Goal: Transaction & Acquisition: Purchase product/service

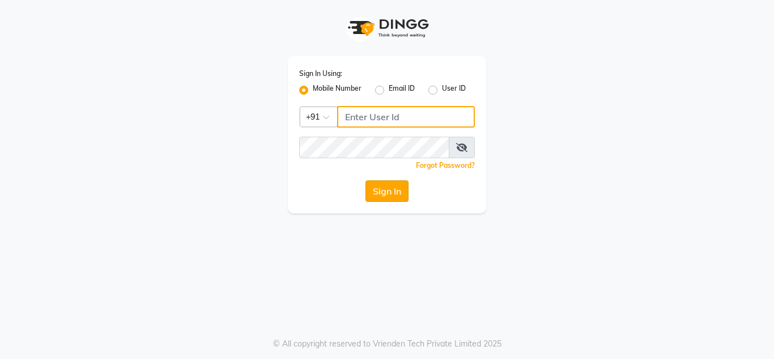
type input "7890011666"
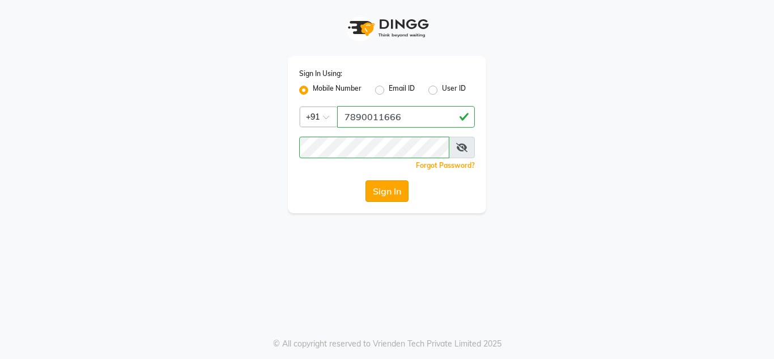
click at [383, 185] on button "Sign In" at bounding box center [387, 191] width 43 height 22
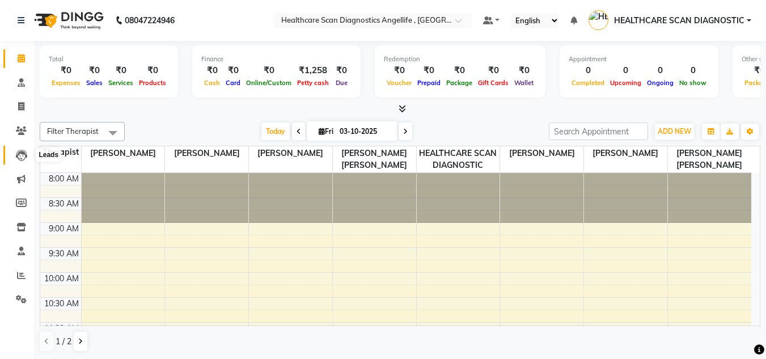
click at [23, 155] on icon at bounding box center [21, 155] width 11 height 11
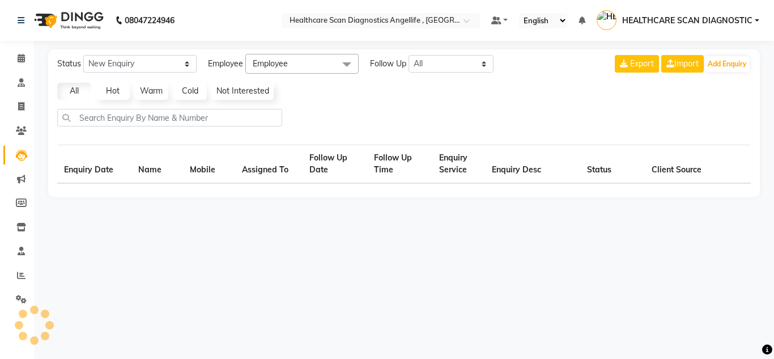
select select "10"
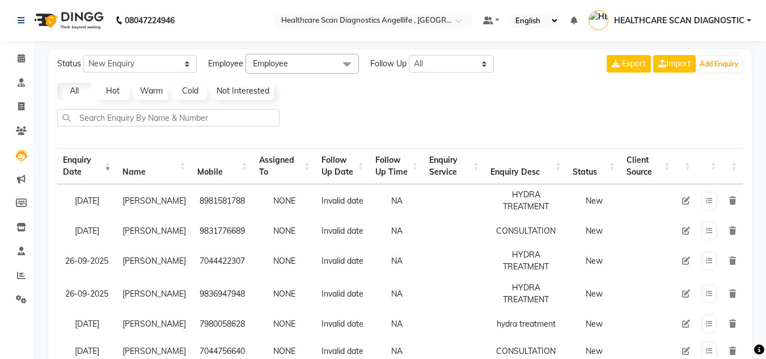
click at [732, 55] on div "Export Import Add Enquiry" at bounding box center [675, 64] width 136 height 20
click at [725, 70] on button "Add Enquiry" at bounding box center [719, 64] width 45 height 16
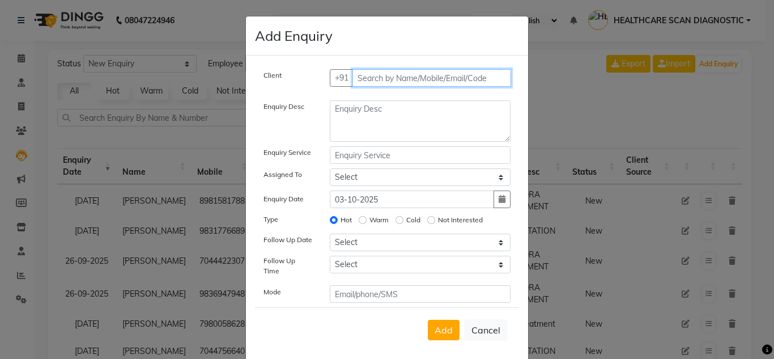
click at [490, 73] on input "text" at bounding box center [432, 78] width 159 height 18
type input "[PERSON_NAME]"
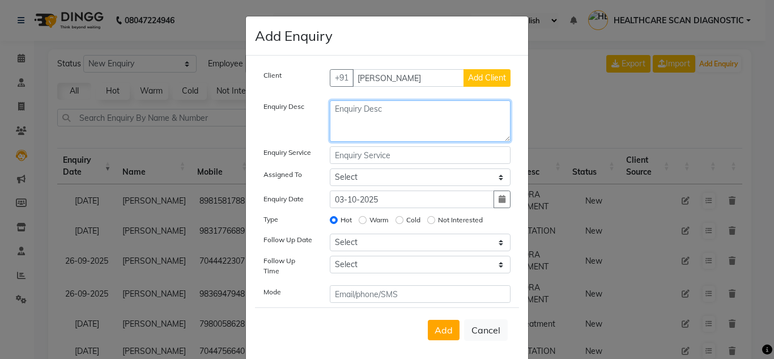
click at [422, 102] on textarea at bounding box center [420, 120] width 181 height 41
type textarea "CONSULTATION"
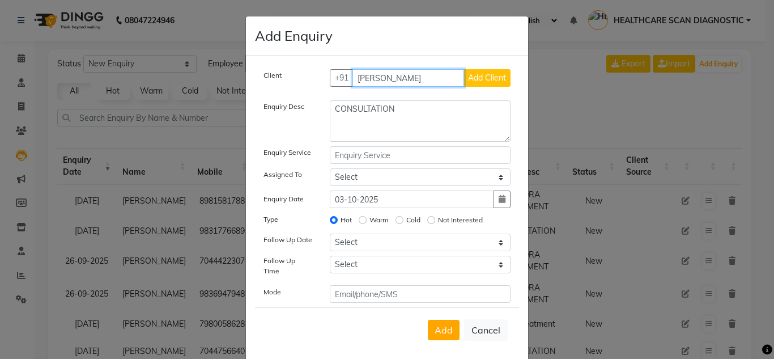
click at [448, 71] on input "[PERSON_NAME]" at bounding box center [409, 78] width 112 height 18
click at [477, 77] on span "Add Client" at bounding box center [487, 78] width 38 height 10
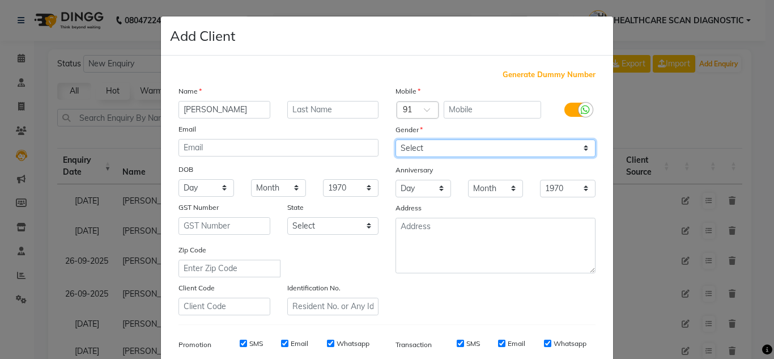
click at [455, 144] on select "Select [DEMOGRAPHIC_DATA] [DEMOGRAPHIC_DATA] Other Prefer Not To Say" at bounding box center [496, 148] width 200 height 18
select select "[DEMOGRAPHIC_DATA]"
click at [396, 139] on select "Select [DEMOGRAPHIC_DATA] [DEMOGRAPHIC_DATA] Other Prefer Not To Say" at bounding box center [496, 148] width 200 height 18
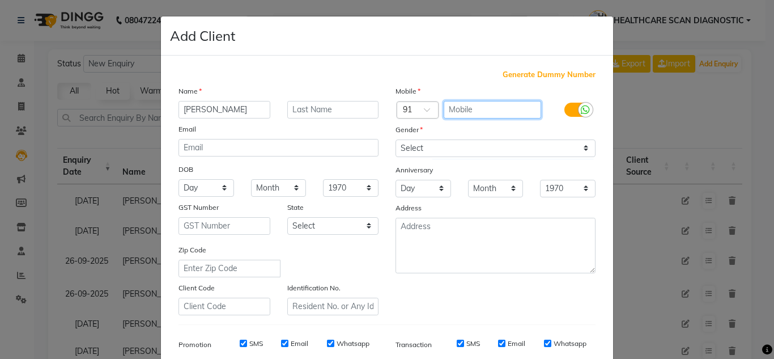
click at [468, 114] on input "text" at bounding box center [493, 110] width 98 height 18
click at [519, 99] on div "Mobile" at bounding box center [495, 93] width 217 height 16
click at [519, 105] on input "text" at bounding box center [493, 110] width 98 height 18
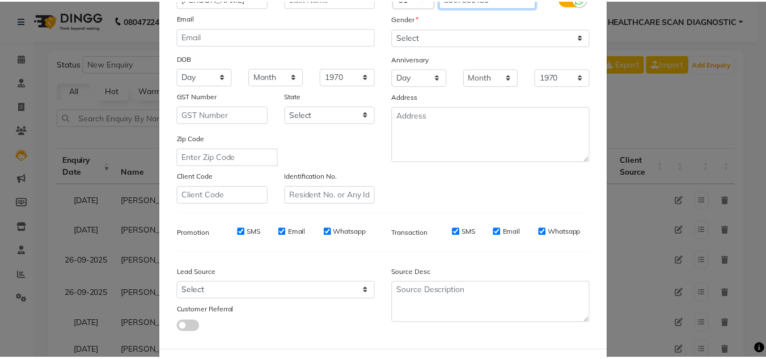
scroll to position [164, 0]
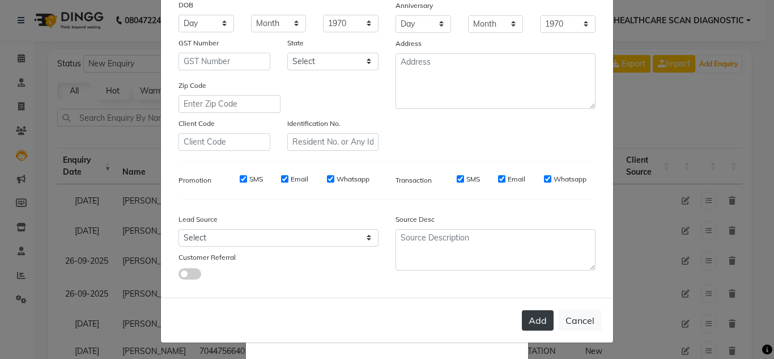
type input "8967330480"
click at [540, 317] on button "Add" at bounding box center [538, 320] width 32 height 20
type input "8967330480"
select select
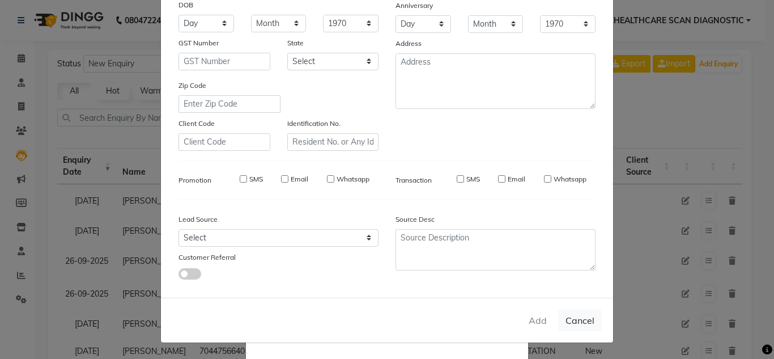
select select
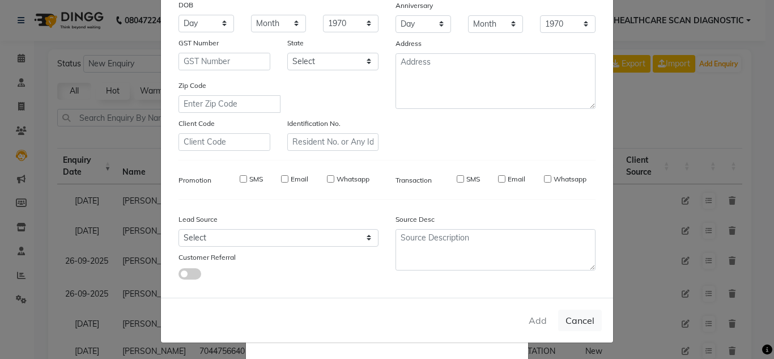
checkbox input "false"
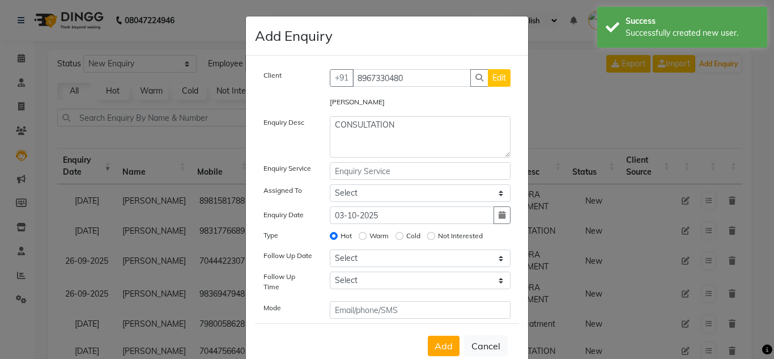
click at [438, 323] on div "Add Cancel" at bounding box center [387, 345] width 264 height 45
click at [436, 340] on span "Add" at bounding box center [444, 345] width 18 height 11
select select
radio input "false"
select select
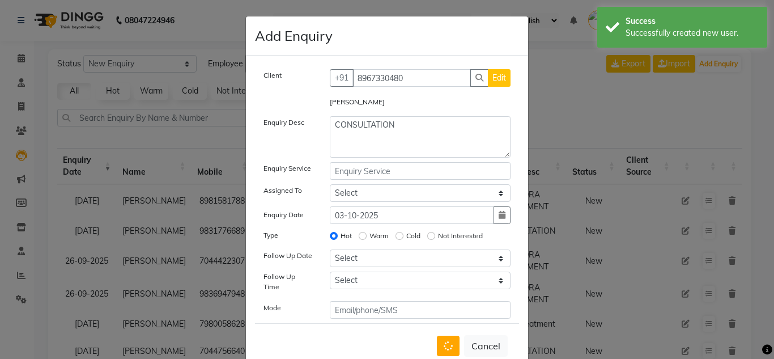
select select
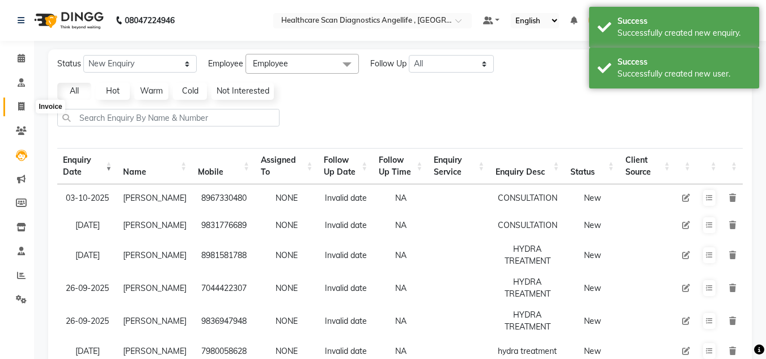
click at [15, 105] on span at bounding box center [21, 106] width 20 height 13
select select "5671"
select select "service"
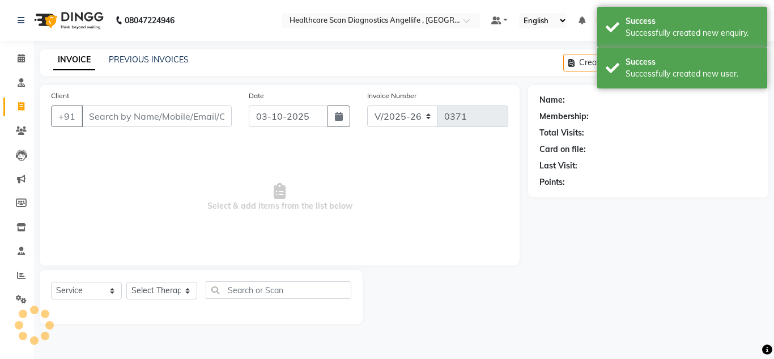
click at [151, 119] on input "Client" at bounding box center [157, 116] width 150 height 22
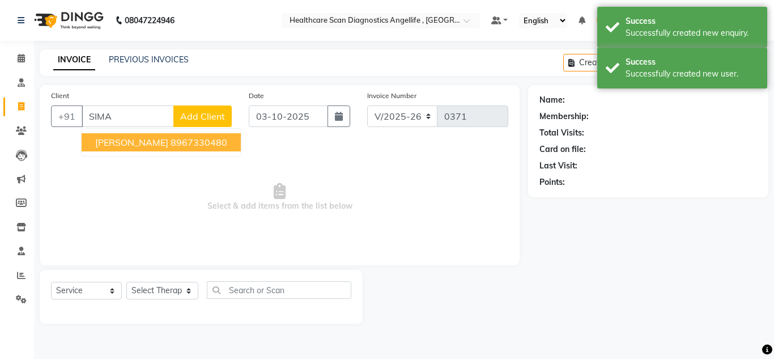
click at [213, 137] on button "[PERSON_NAME] 8967330480" at bounding box center [161, 142] width 159 height 18
type input "8967330480"
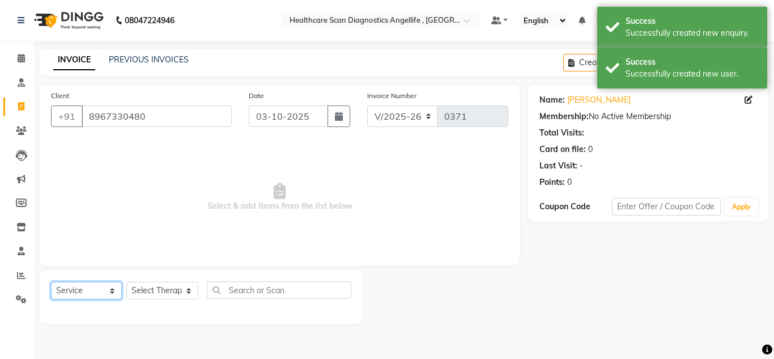
click at [82, 286] on select "Select Service Product Membership Package Voucher Prepaid Gift Card" at bounding box center [86, 291] width 71 height 18
select select "product"
click at [51, 282] on select "Select Service Product Membership Package Voucher Prepaid Gift Card" at bounding box center [86, 291] width 71 height 18
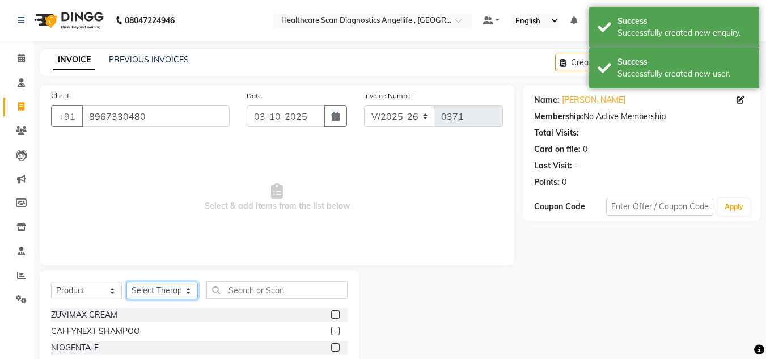
click at [168, 298] on select "Select Therapist [PERSON_NAME] [PERSON_NAME] [PERSON_NAME] [PERSON_NAME] [PERSO…" at bounding box center [161, 291] width 71 height 18
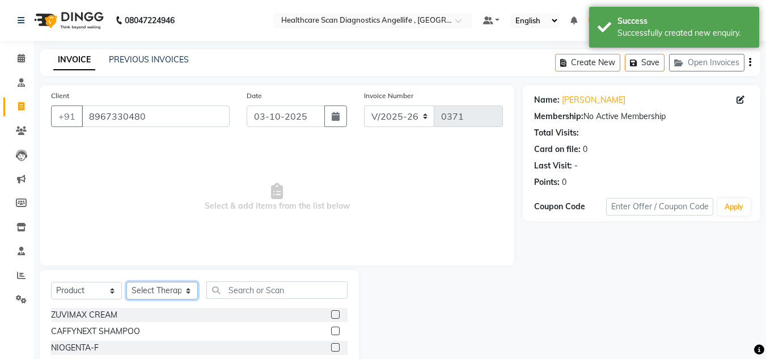
select select "50319"
click at [126, 282] on select "Select Therapist [PERSON_NAME] [PERSON_NAME] [PERSON_NAME] [PERSON_NAME] [PERSO…" at bounding box center [161, 291] width 71 height 18
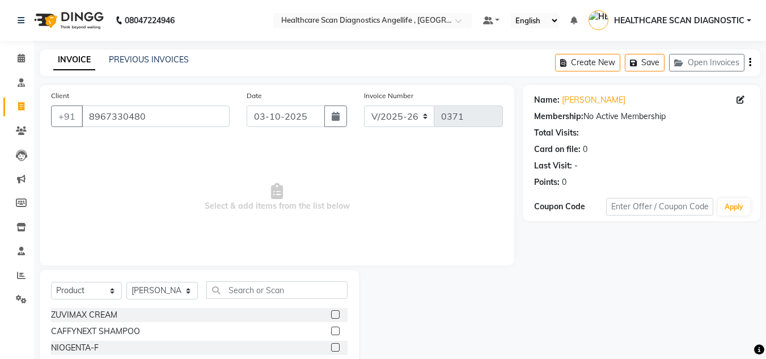
click at [286, 295] on div "Select Service Product Membership Package Voucher Prepaid Gift Card Select Ther…" at bounding box center [199, 294] width 296 height 27
click at [287, 293] on input "text" at bounding box center [276, 290] width 141 height 18
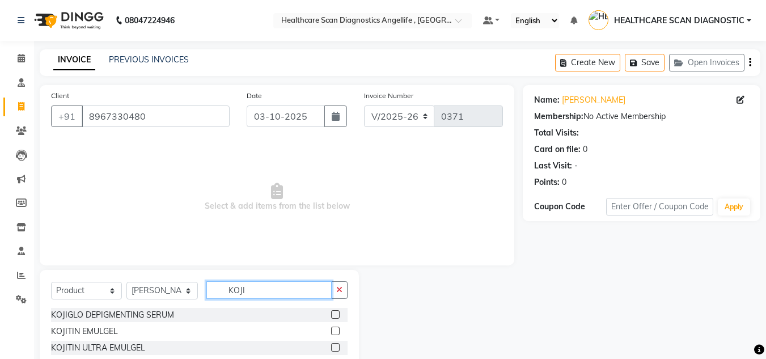
type input "KOJI"
click at [330, 312] on div "KOJIGLO DEPIGMENTING SERUM" at bounding box center [199, 315] width 296 height 14
click at [336, 319] on div at bounding box center [334, 316] width 7 height 12
click at [336, 316] on label at bounding box center [335, 314] width 9 height 9
click at [336, 316] on input "checkbox" at bounding box center [334, 314] width 7 height 7
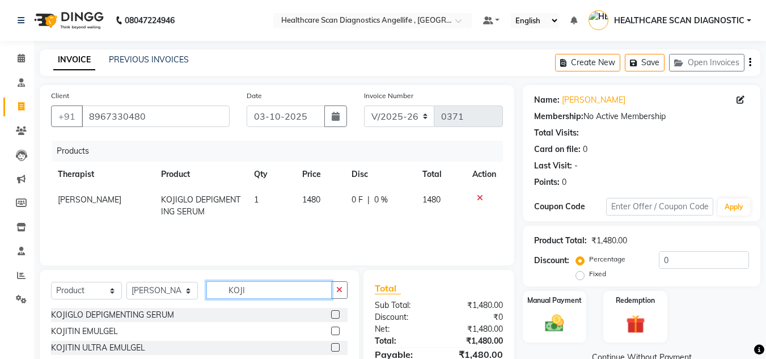
checkbox input "false"
click at [295, 290] on input "KOJI" at bounding box center [268, 290] width 125 height 18
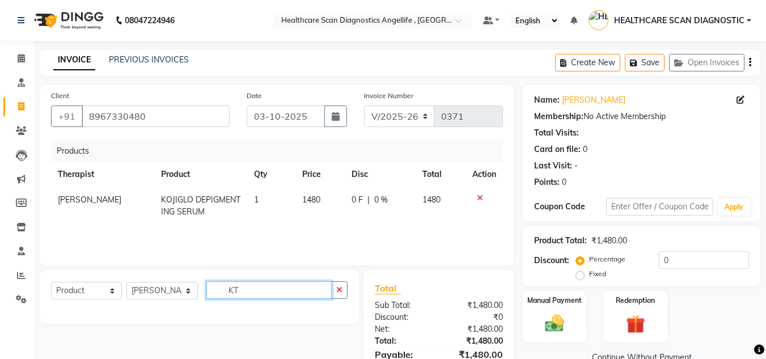
type input "K"
type input "TYRO"
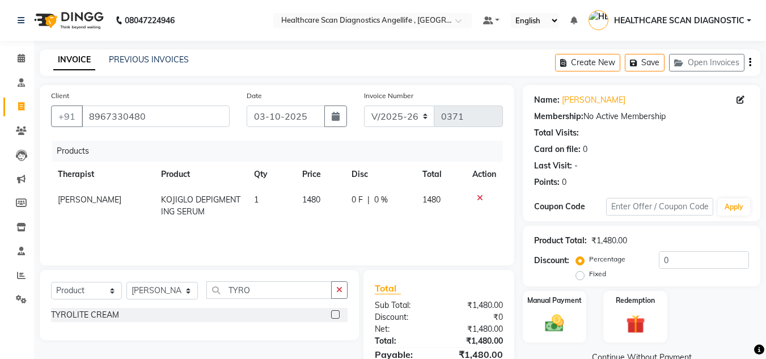
click at [334, 313] on label at bounding box center [335, 314] width 9 height 9
click at [334, 313] on input "checkbox" at bounding box center [334, 314] width 7 height 7
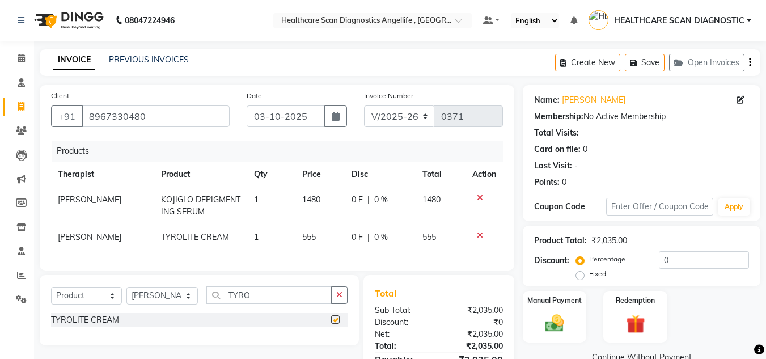
checkbox input "false"
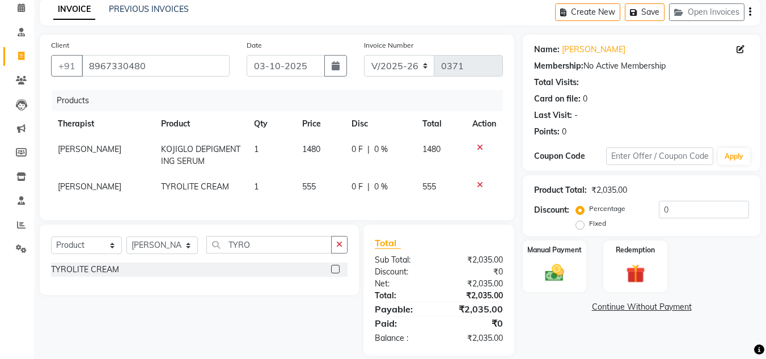
scroll to position [73, 0]
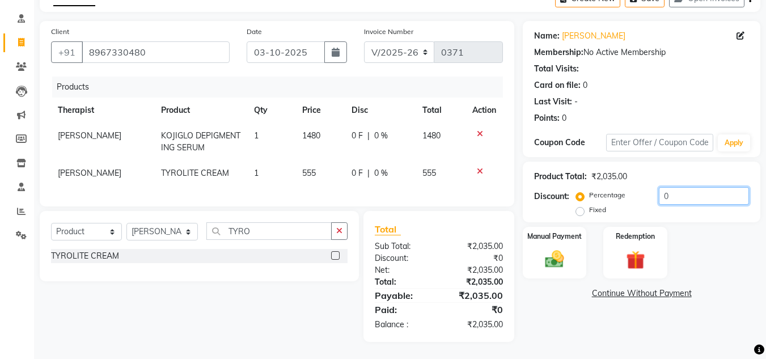
click at [689, 187] on input "0" at bounding box center [704, 196] width 90 height 18
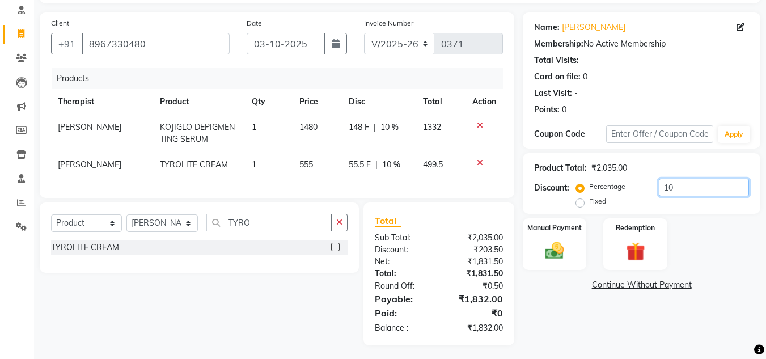
type input "10"
click at [589, 202] on label "Fixed" at bounding box center [597, 201] width 17 height 10
click at [582, 202] on input "Fixed" at bounding box center [582, 201] width 8 height 8
radio input "true"
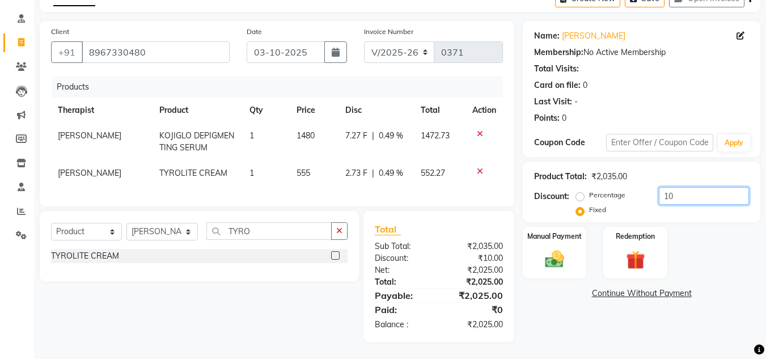
click at [693, 190] on input "10" at bounding box center [704, 196] width 90 height 18
type input "1"
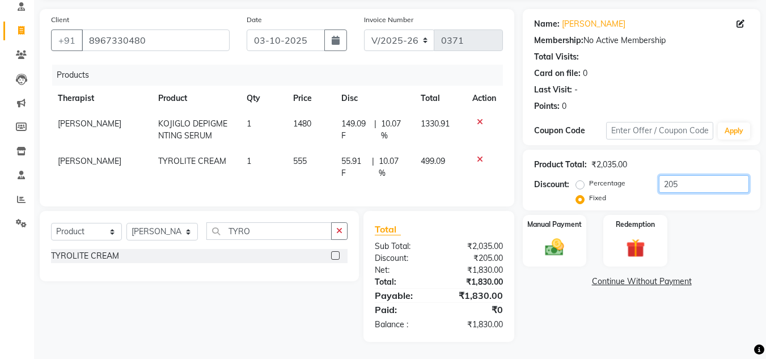
scroll to position [84, 0]
type input "205"
click at [479, 155] on icon at bounding box center [480, 159] width 6 height 8
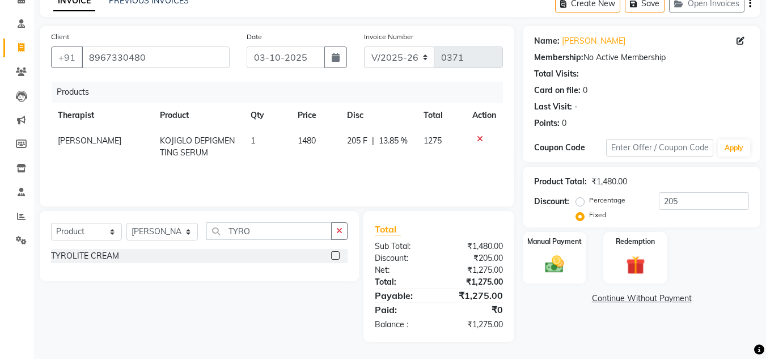
scroll to position [59, 0]
click at [280, 236] on input "TYRO" at bounding box center [268, 231] width 125 height 18
type input "T"
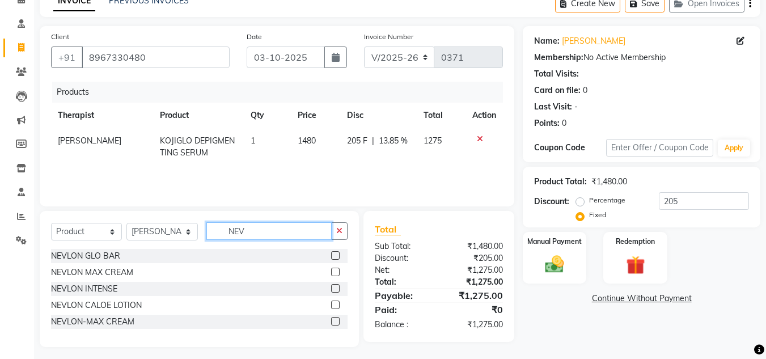
type input "NEV"
drag, startPoint x: 332, startPoint y: 247, endPoint x: 328, endPoint y: 259, distance: 13.1
click at [329, 256] on div "Select Service Product Membership Package Voucher Prepaid Gift Card Select Ther…" at bounding box center [199, 279] width 319 height 136
click at [340, 257] on label at bounding box center [335, 255] width 9 height 9
click at [338, 257] on input "checkbox" at bounding box center [334, 255] width 7 height 7
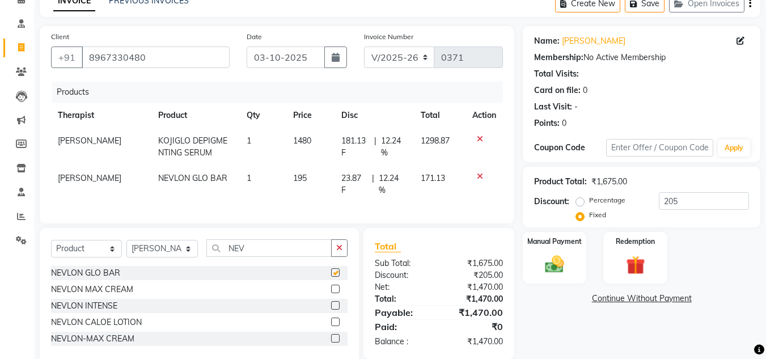
checkbox input "false"
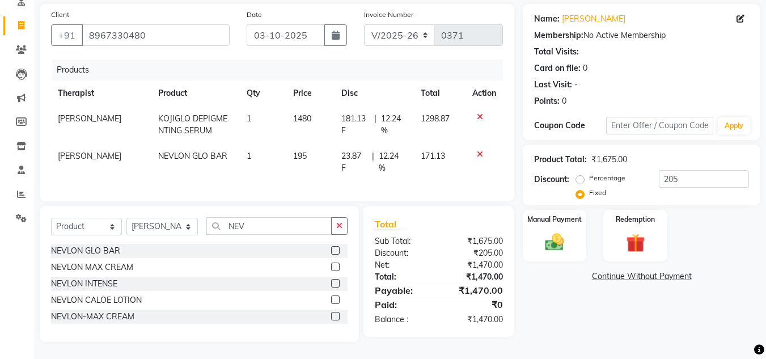
scroll to position [90, 0]
click at [480, 113] on icon at bounding box center [480, 117] width 6 height 8
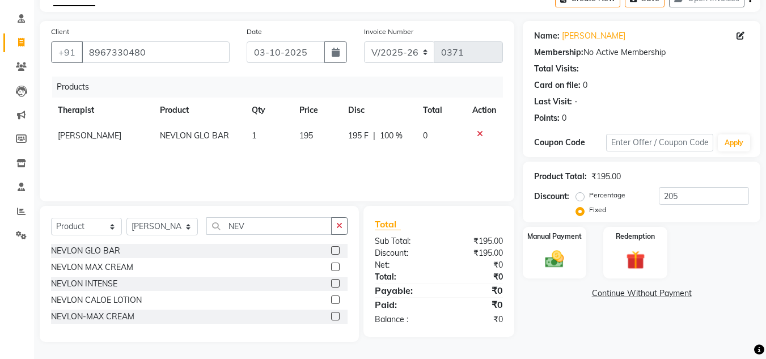
scroll to position [64, 0]
click at [393, 135] on span "100 %" at bounding box center [391, 136] width 23 height 12
select select "50319"
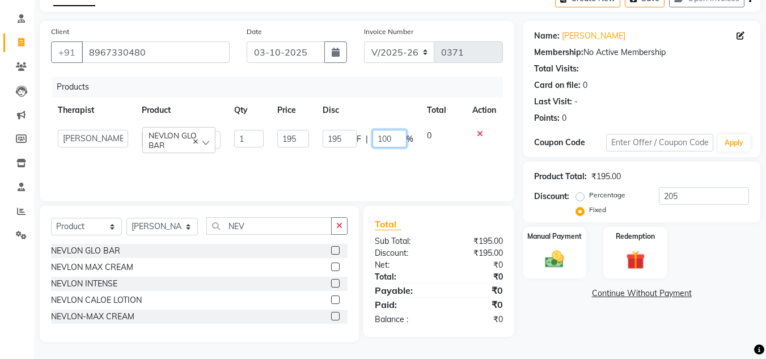
click at [399, 143] on input "100" at bounding box center [389, 139] width 34 height 18
type input "1"
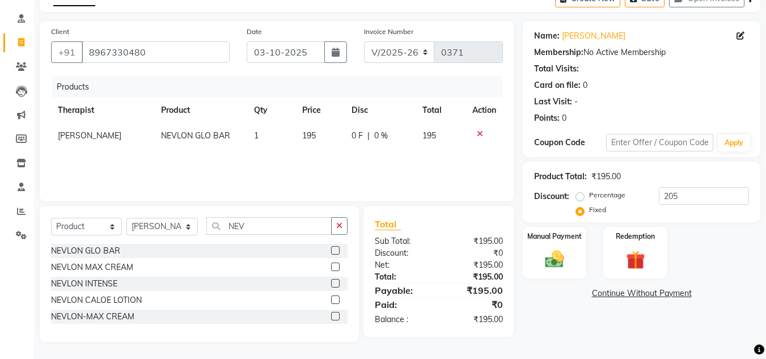
click at [760, 297] on div "Name: [PERSON_NAME] Membership: No Active Membership Total Visits: Card on file…" at bounding box center [646, 181] width 246 height 321
click at [712, 206] on div "Percentage Fixed 205" at bounding box center [663, 202] width 171 height 31
click at [589, 197] on label "Percentage" at bounding box center [607, 195] width 36 height 10
click at [581, 197] on input "Percentage" at bounding box center [582, 195] width 8 height 8
radio input "true"
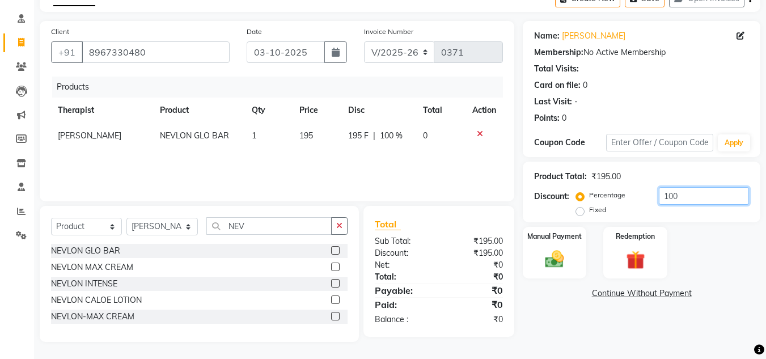
click at [724, 201] on input "100" at bounding box center [704, 196] width 90 height 18
type input "1"
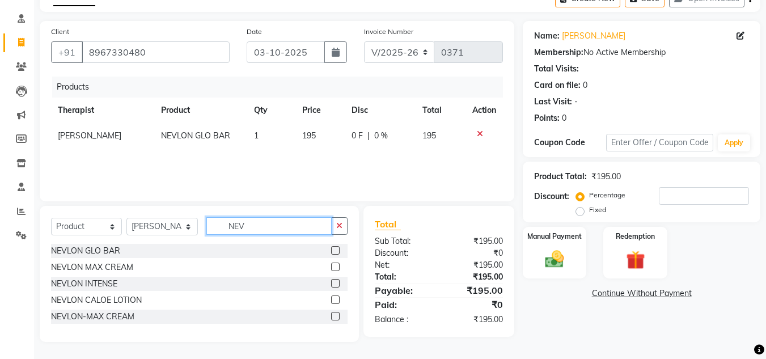
click at [304, 228] on input "NEV" at bounding box center [268, 226] width 125 height 18
type input "N"
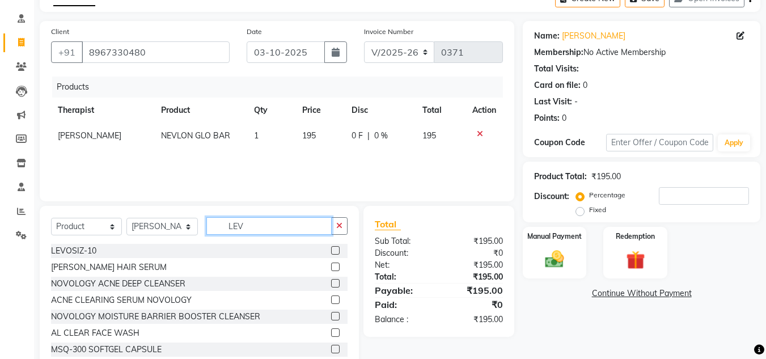
scroll to position [59, 0]
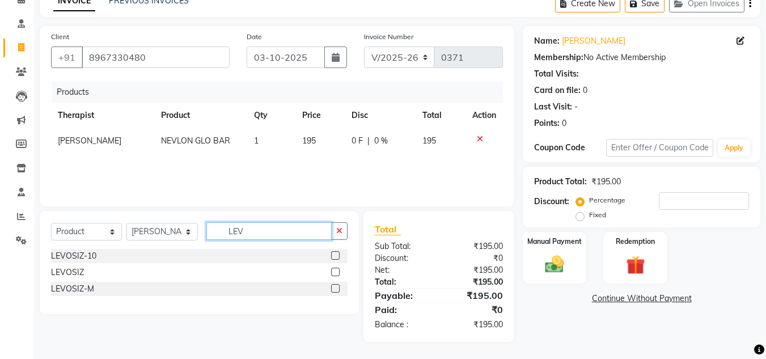
type input "LEV"
click at [333, 270] on label at bounding box center [335, 272] width 9 height 9
click at [333, 270] on input "checkbox" at bounding box center [334, 272] width 7 height 7
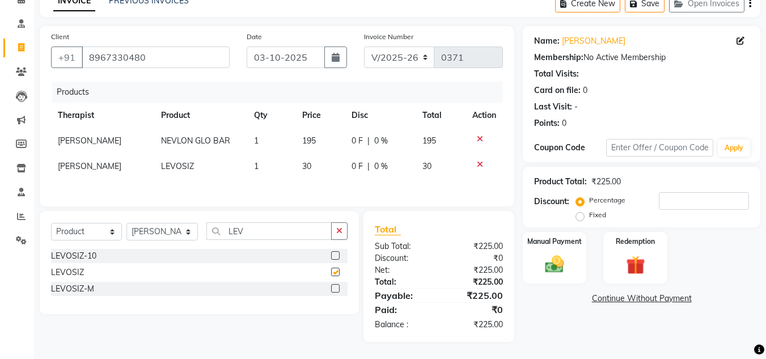
checkbox input "false"
click at [301, 230] on input "LEV" at bounding box center [268, 231] width 125 height 18
type input "L"
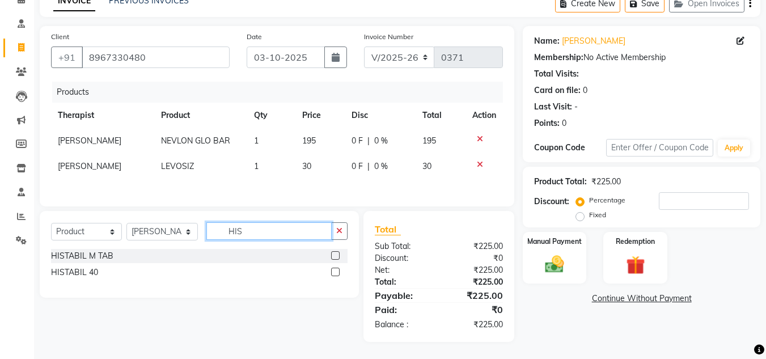
type input "HIS"
click at [337, 274] on label at bounding box center [335, 272] width 9 height 9
click at [337, 274] on input "checkbox" at bounding box center [334, 272] width 7 height 7
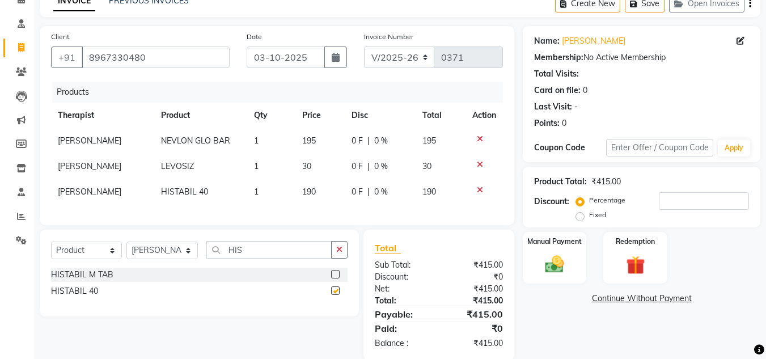
checkbox input "false"
click at [319, 259] on input "HIS" at bounding box center [268, 250] width 125 height 18
type input "H"
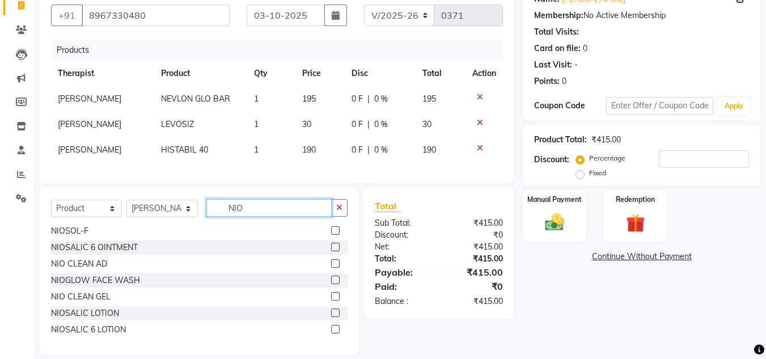
scroll to position [122, 0]
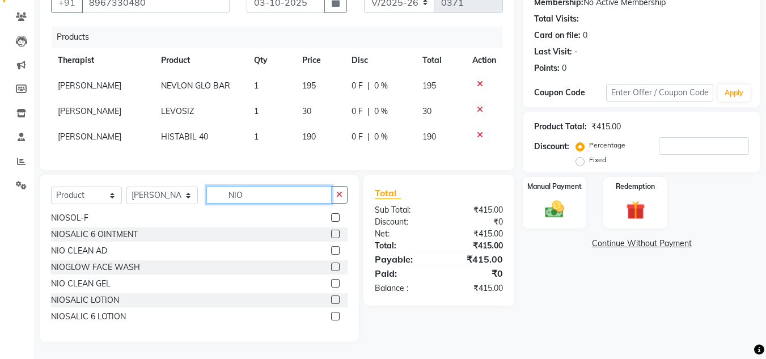
type input "NIO"
click at [331, 315] on label at bounding box center [335, 316] width 9 height 9
click at [331, 315] on input "checkbox" at bounding box center [334, 316] width 7 height 7
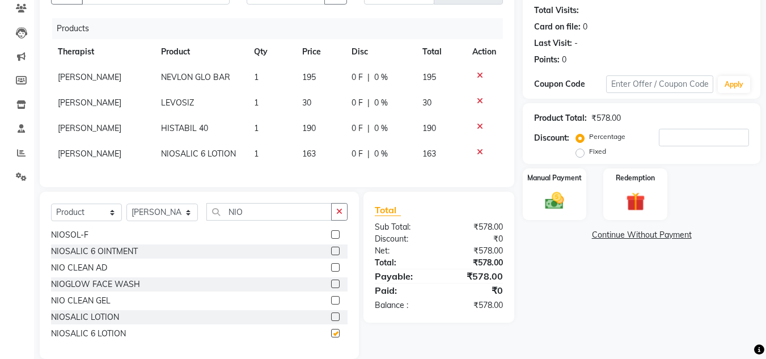
checkbox input "false"
click at [286, 220] on input "NIO" at bounding box center [268, 212] width 125 height 18
type input "N"
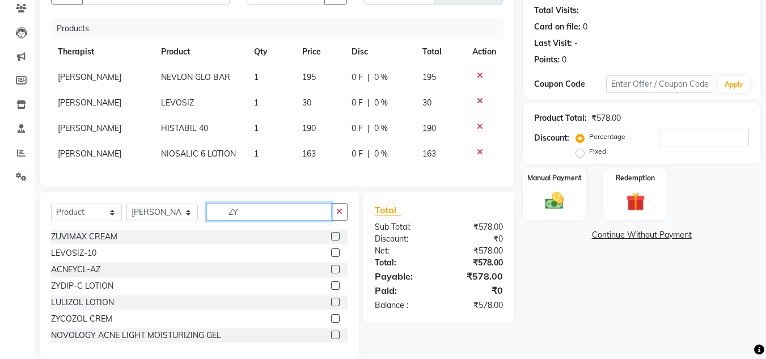
scroll to position [112, 0]
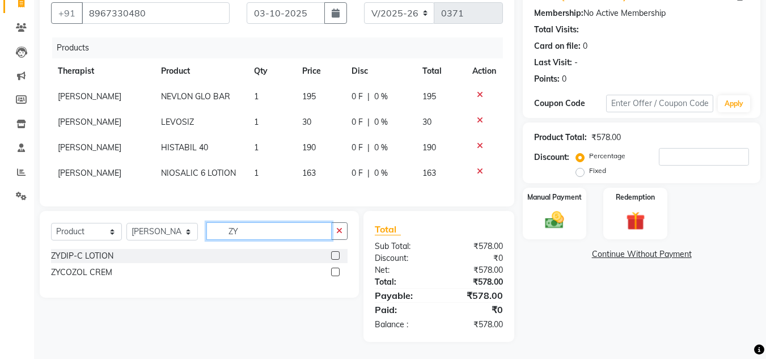
type input "ZY"
click at [332, 255] on label at bounding box center [335, 255] width 9 height 9
click at [332, 255] on input "checkbox" at bounding box center [334, 255] width 7 height 7
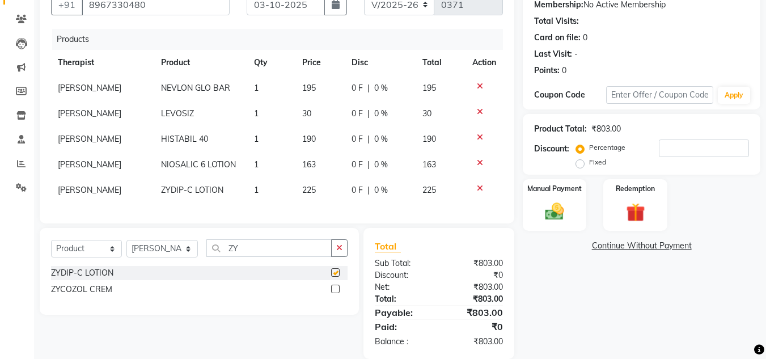
checkbox input "false"
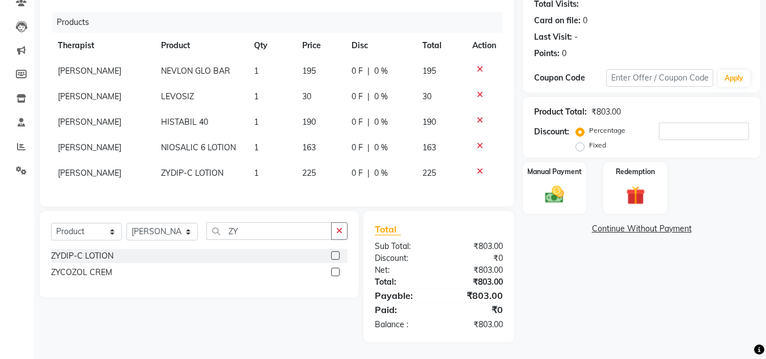
scroll to position [137, 0]
click at [255, 109] on td "1" at bounding box center [271, 122] width 48 height 26
select select "50319"
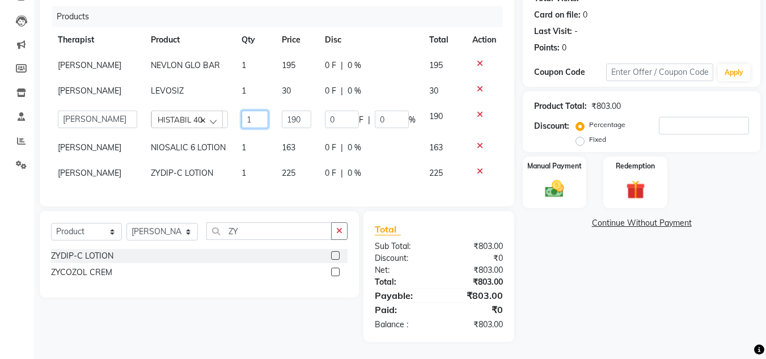
click at [243, 128] on input "1" at bounding box center [255, 120] width 27 height 18
type input "2"
click at [617, 297] on div "Name: [PERSON_NAME] Membership: No Active Membership Total Visits: Card on file…" at bounding box center [646, 146] width 246 height 391
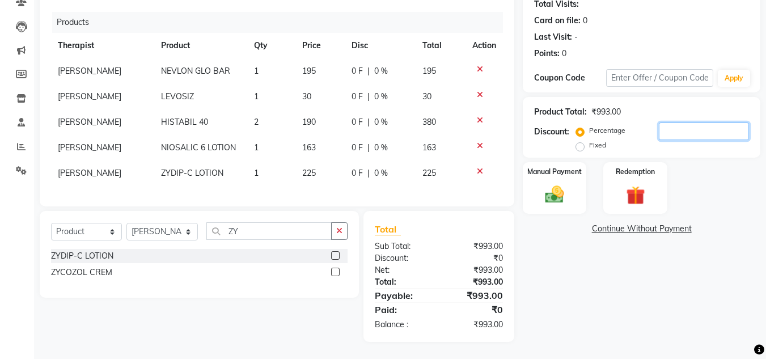
click at [704, 126] on input "number" at bounding box center [704, 131] width 90 height 18
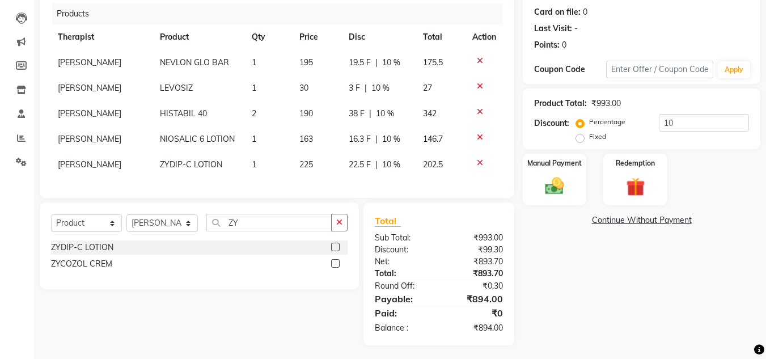
click at [478, 162] on icon at bounding box center [480, 163] width 6 height 8
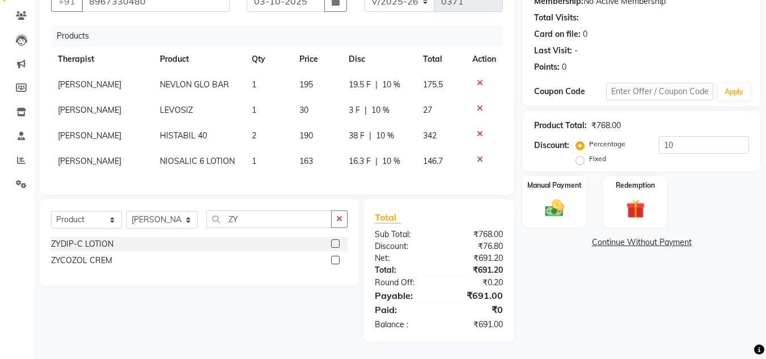
scroll to position [124, 0]
click at [680, 142] on input "10" at bounding box center [704, 145] width 90 height 18
type input "1"
type input "5"
click at [261, 72] on td "1" at bounding box center [269, 85] width 48 height 26
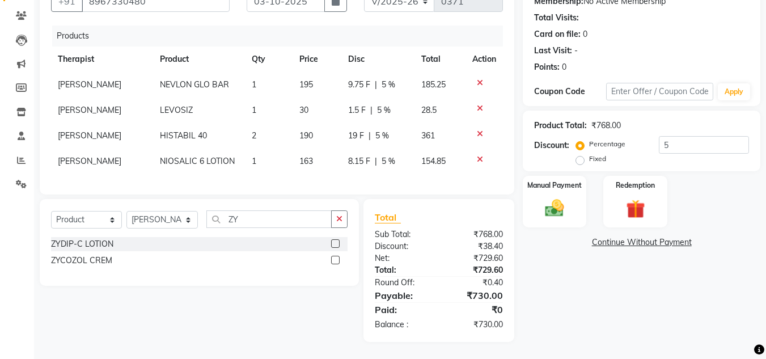
select select "50319"
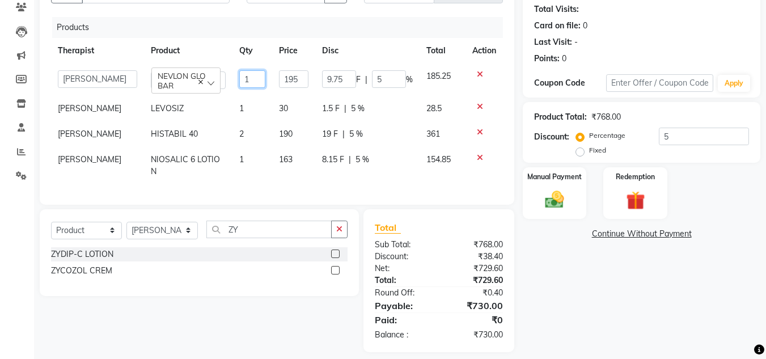
click at [256, 83] on input "1" at bounding box center [252, 79] width 27 height 18
type input "2"
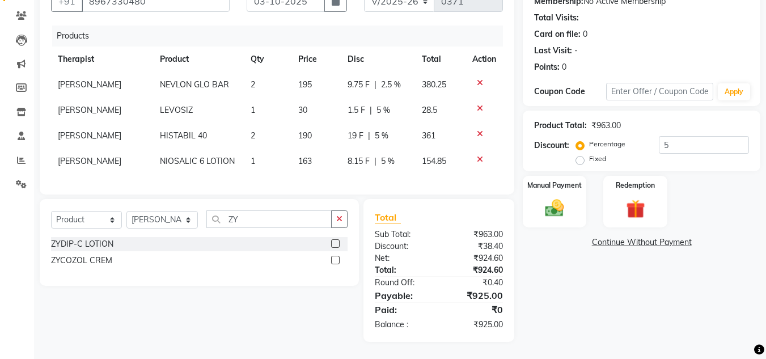
click at [676, 342] on main "INVOICE PREVIOUS INVOICES Create New Save Open Invoices Client [PHONE_NUMBER] D…" at bounding box center [400, 146] width 732 height 425
click at [704, 136] on input "5" at bounding box center [704, 145] width 90 height 18
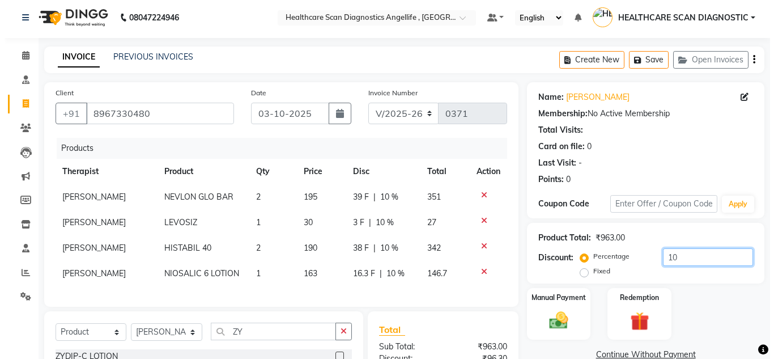
scroll to position [0, 0]
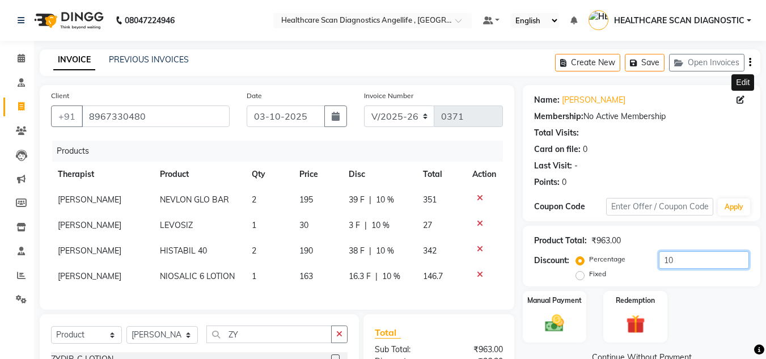
type input "10"
click at [744, 100] on span at bounding box center [742, 100] width 12 height 12
click at [742, 102] on icon at bounding box center [740, 100] width 8 height 8
select select "[DEMOGRAPHIC_DATA]"
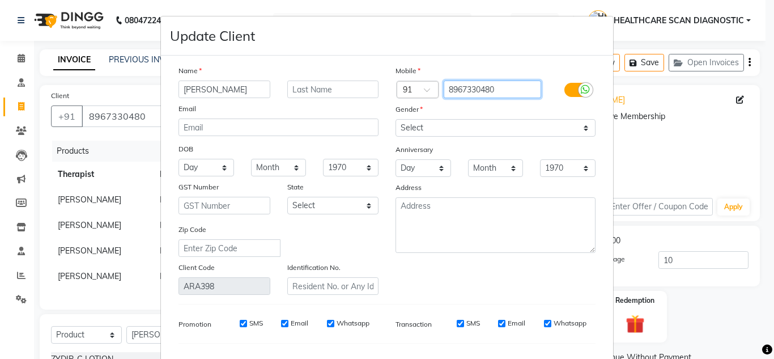
click at [513, 94] on input "8967330480" at bounding box center [493, 90] width 98 height 18
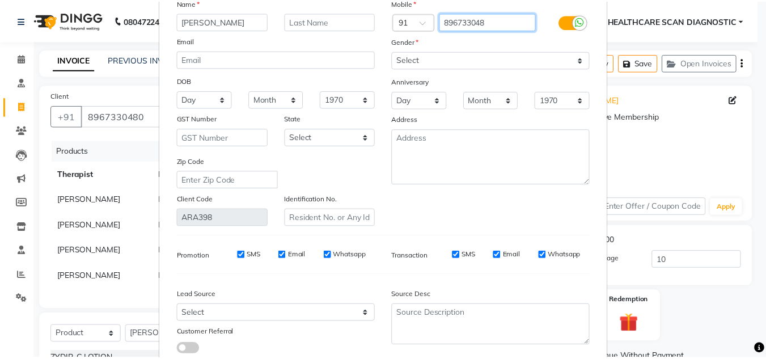
scroll to position [144, 0]
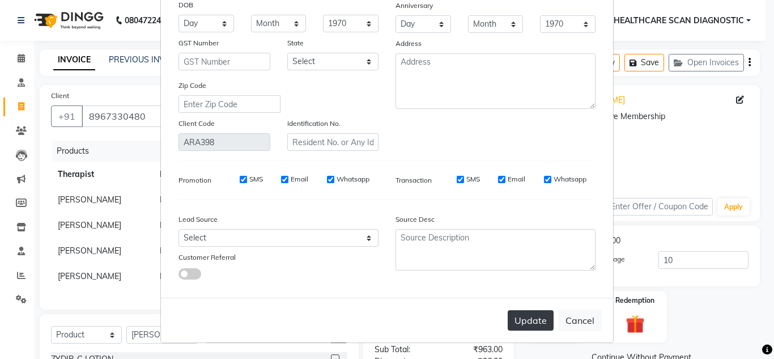
type input "896733048"
click at [524, 317] on button "Update" at bounding box center [531, 320] width 46 height 20
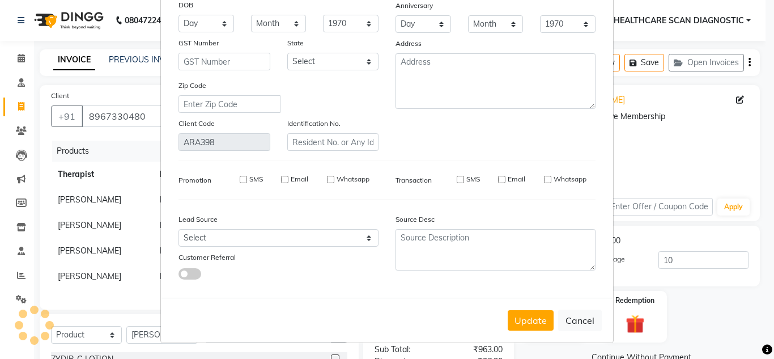
type input "896733048"
select select
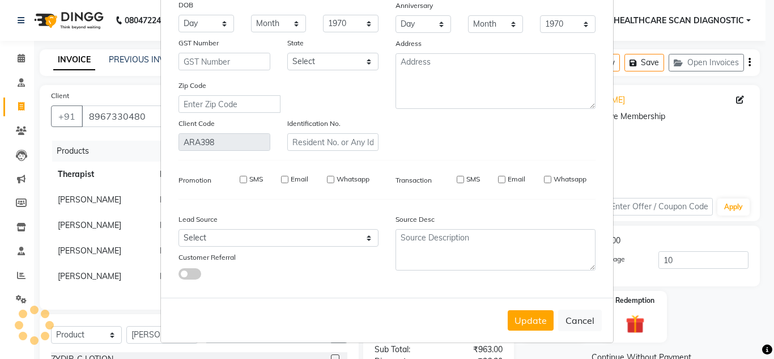
select select
checkbox input "false"
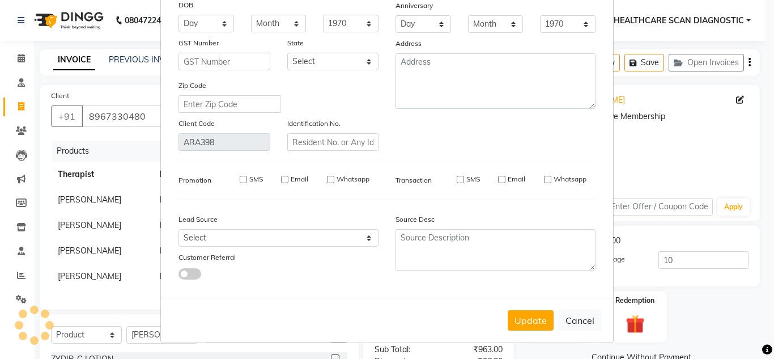
checkbox input "false"
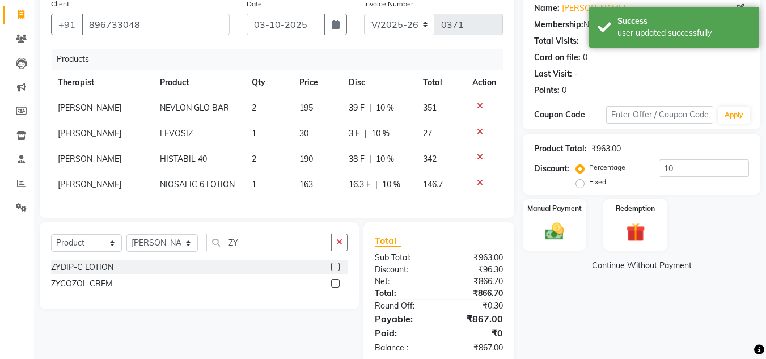
scroll to position [113, 0]
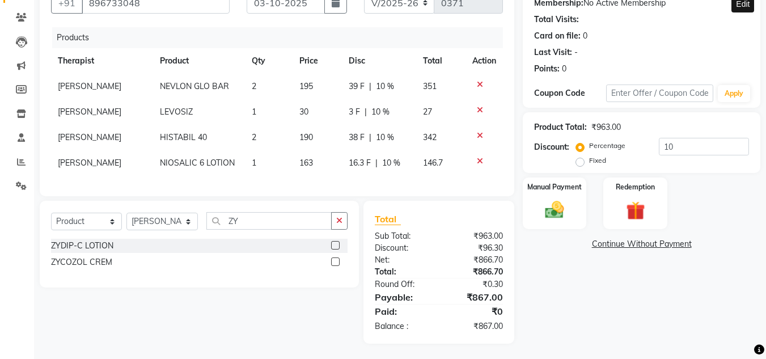
click at [260, 88] on td "2" at bounding box center [269, 87] width 48 height 26
select select "50319"
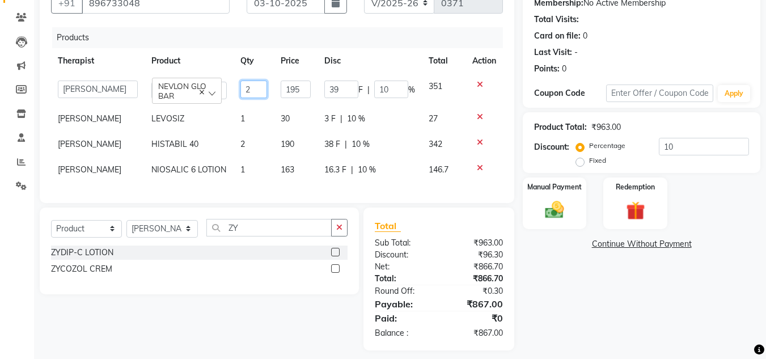
click at [260, 90] on input "2" at bounding box center [253, 90] width 27 height 18
type input "1"
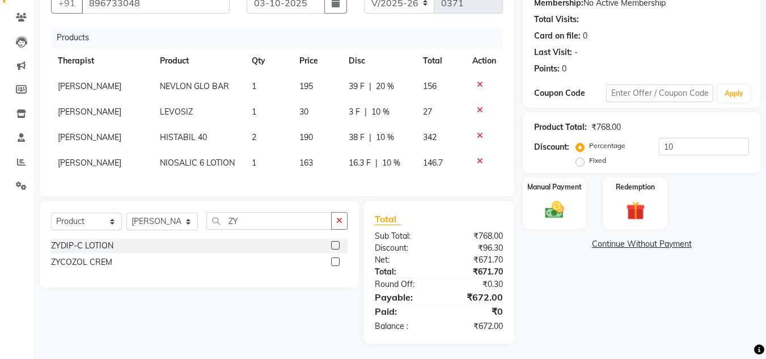
click at [252, 153] on tbody "[PERSON_NAME] GLO BAR 1 195 39 F | 20 % 156 [PERSON_NAME] 1 30 3 F | 10 % 27 [P…" at bounding box center [277, 125] width 452 height 102
click at [260, 137] on td "2" at bounding box center [269, 138] width 48 height 26
select select "50319"
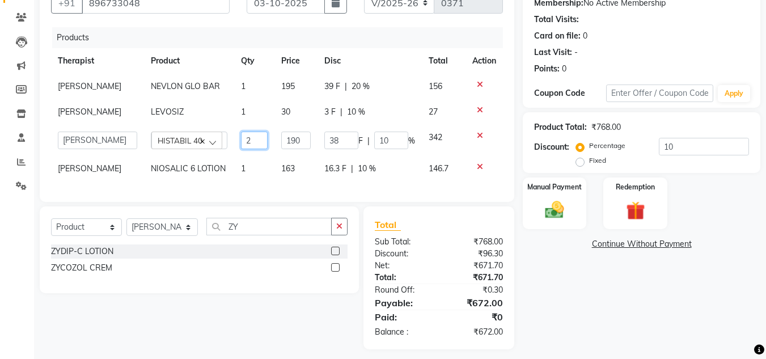
click at [252, 149] on input "2" at bounding box center [254, 141] width 27 height 18
type input "1"
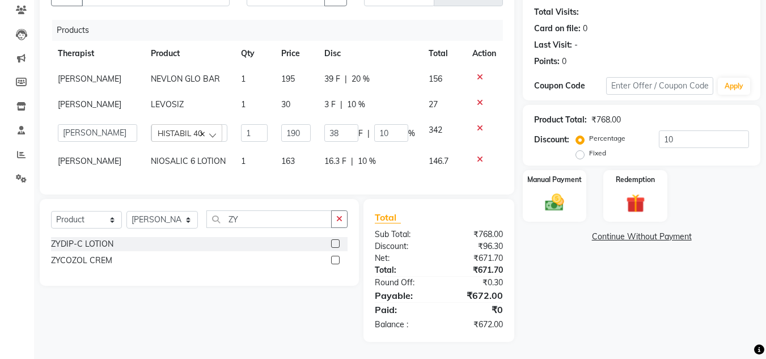
scroll to position [124, 0]
click at [618, 265] on div "Name: [PERSON_NAME] Membership: No Active Membership Total Visits: Card on file…" at bounding box center [646, 153] width 246 height 378
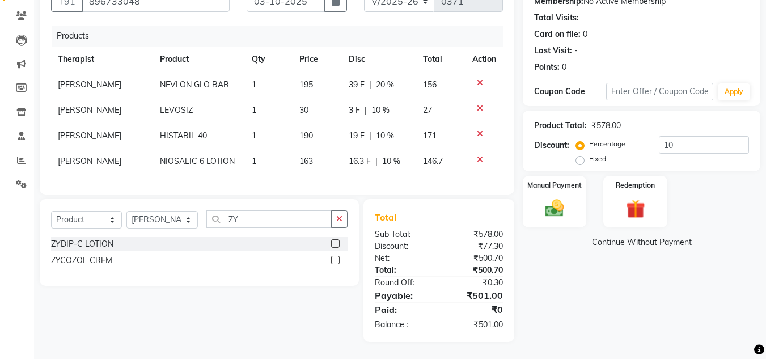
click at [479, 155] on icon at bounding box center [480, 159] width 6 height 8
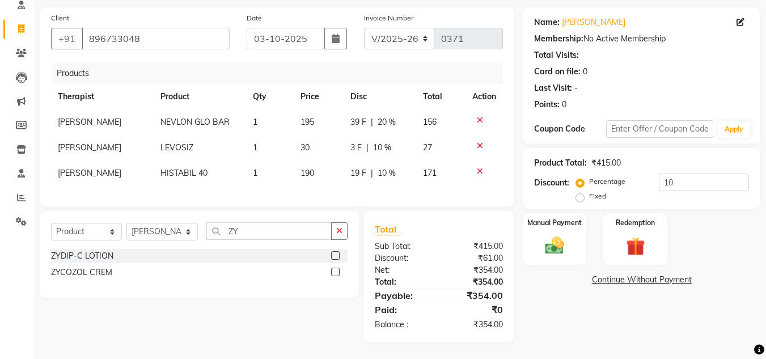
click at [651, 276] on link "Continue Without Payment" at bounding box center [641, 280] width 233 height 12
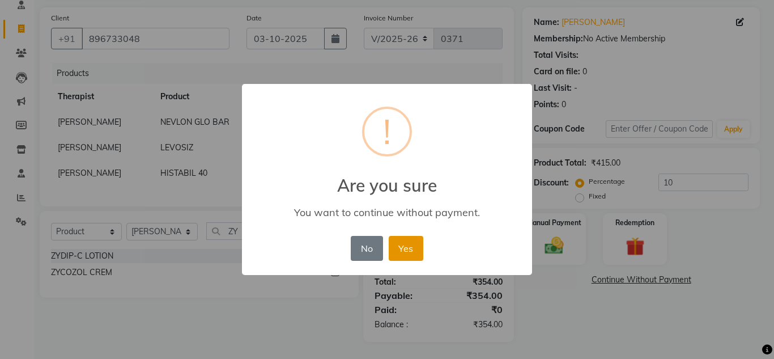
click at [410, 255] on button "Yes" at bounding box center [406, 248] width 35 height 25
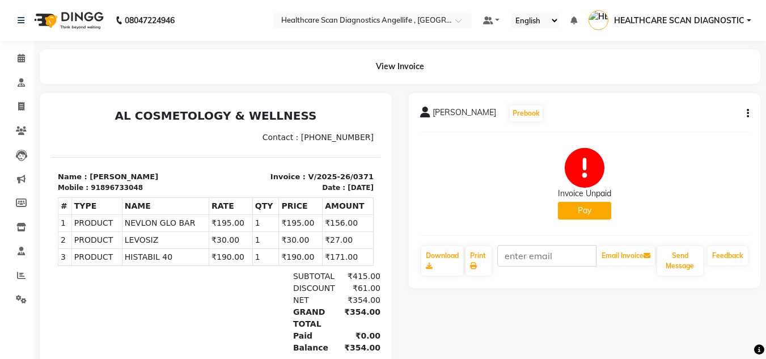
click at [577, 211] on button "Pay" at bounding box center [584, 211] width 53 height 18
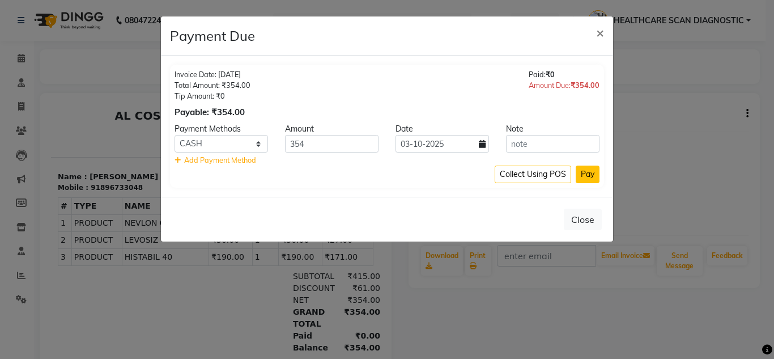
click at [592, 172] on button "Pay" at bounding box center [588, 175] width 24 height 18
